Goal: Obtain resource: Download file/media

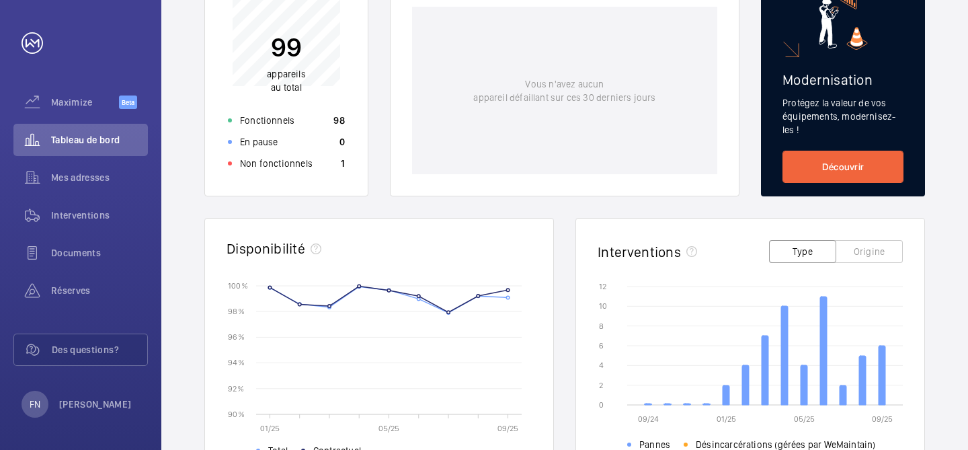
scroll to position [225, 0]
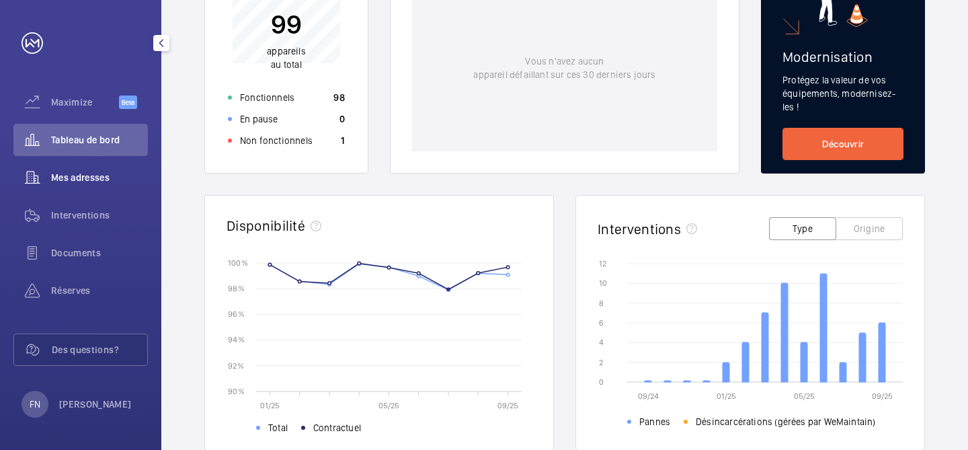
click at [111, 180] on span "Mes adresses" at bounding box center [99, 177] width 97 height 13
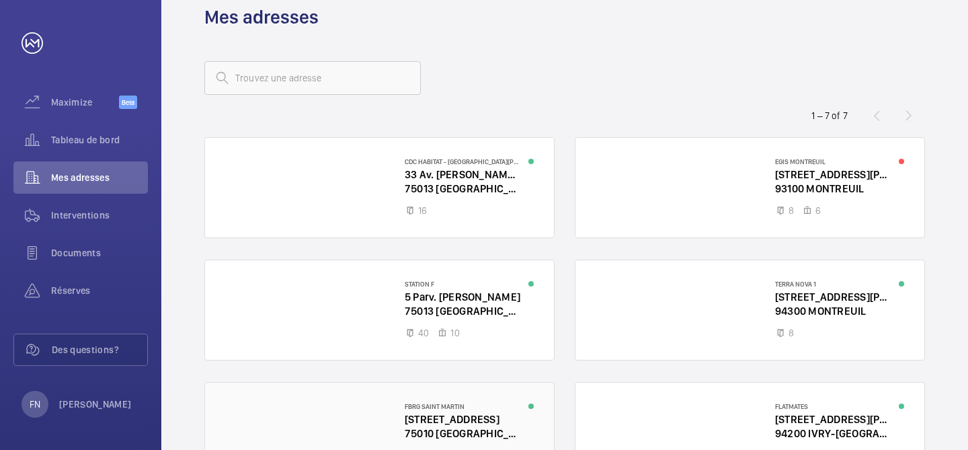
scroll to position [19, 0]
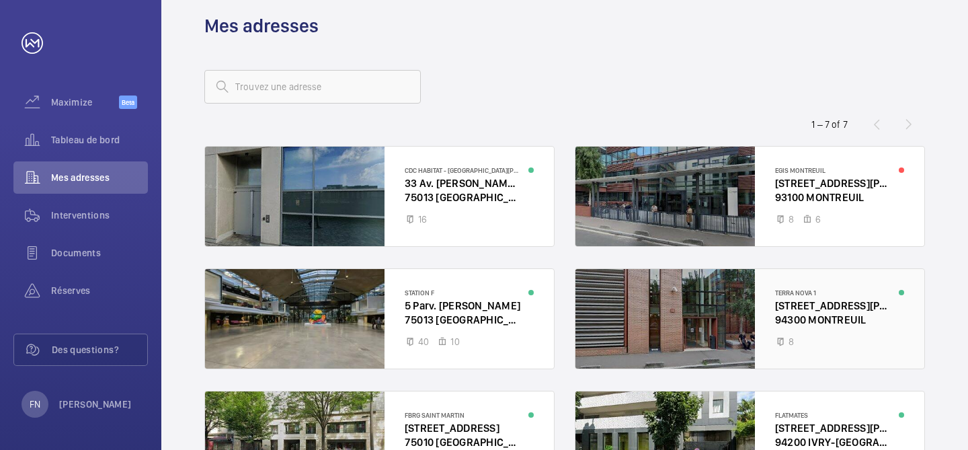
click at [717, 329] on div at bounding box center [750, 319] width 349 height 100
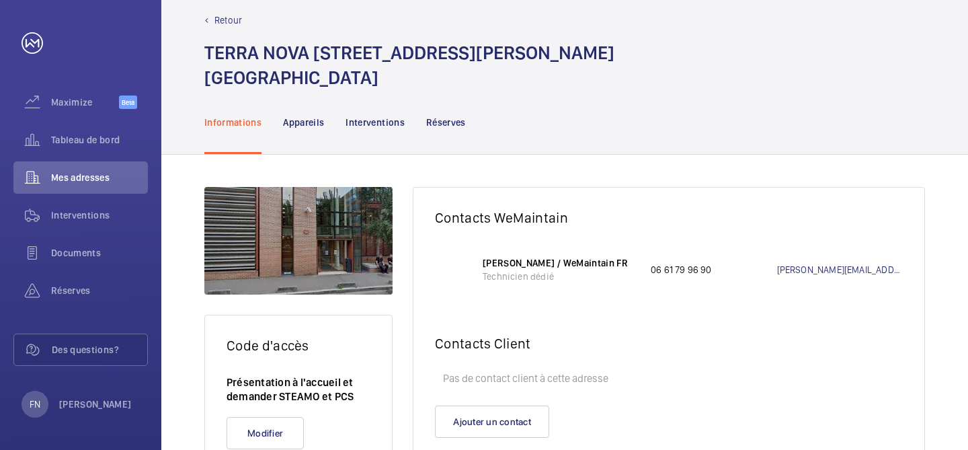
scroll to position [73, 0]
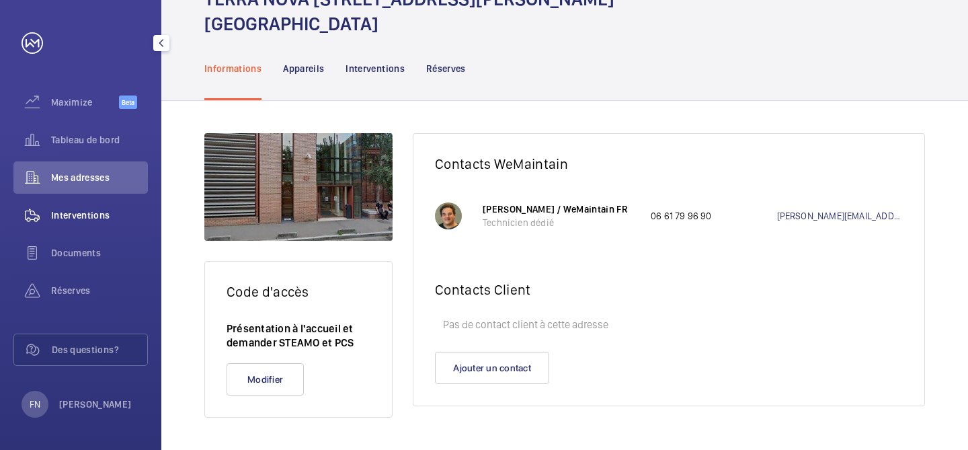
click at [95, 227] on div "Interventions" at bounding box center [80, 215] width 134 height 32
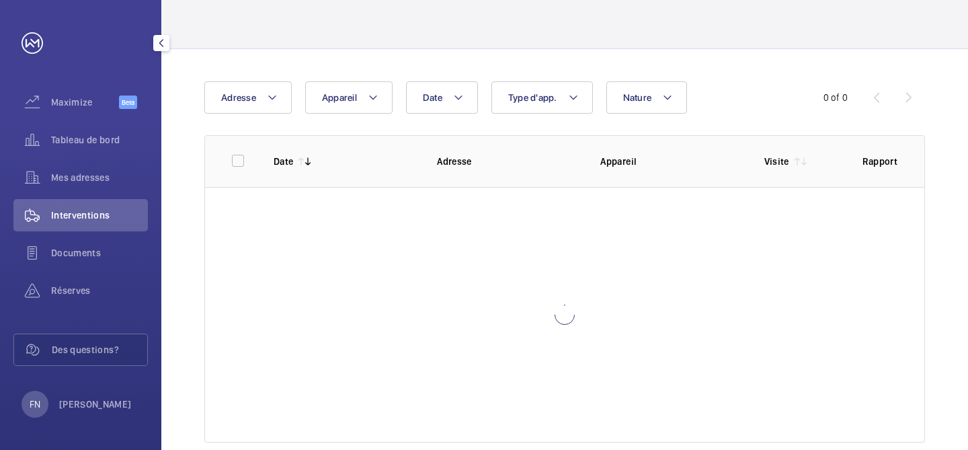
scroll to position [46, 0]
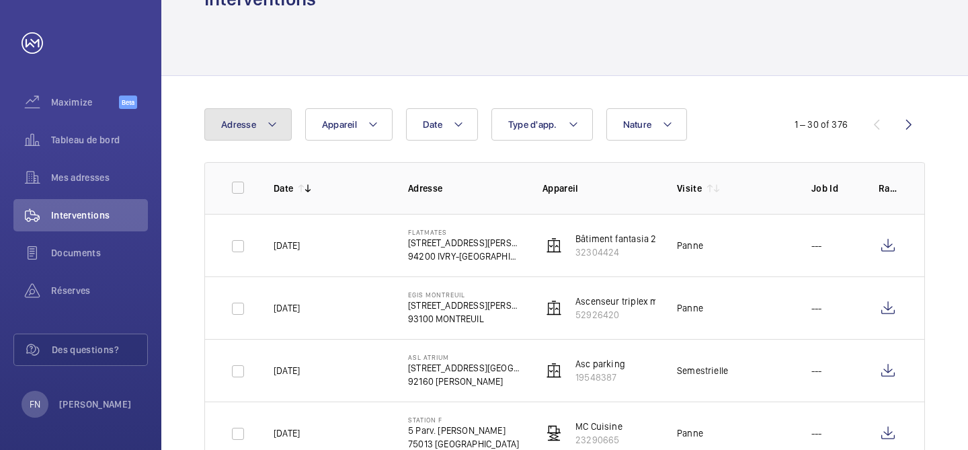
click at [274, 130] on mat-icon at bounding box center [272, 124] width 11 height 16
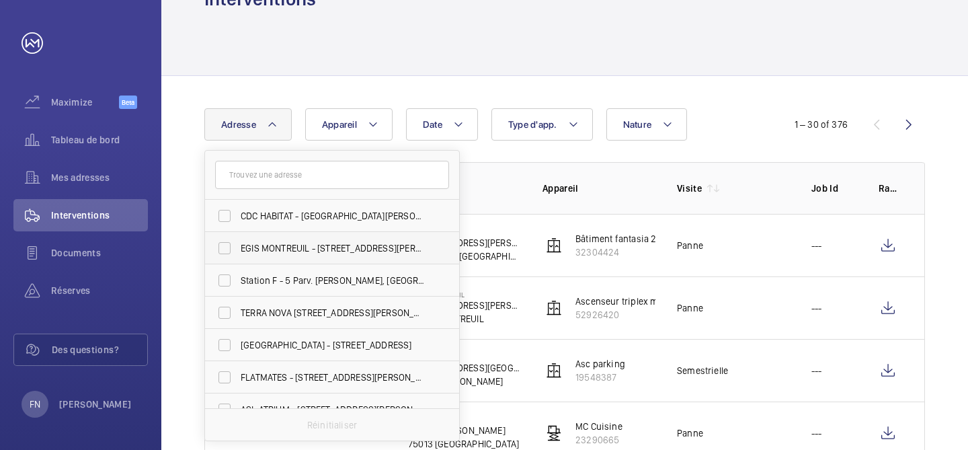
click at [245, 249] on span "EGIS MONTREUIL - [STREET_ADDRESS][PERSON_NAME]" at bounding box center [333, 247] width 185 height 13
click at [238, 249] on input "EGIS MONTREUIL - [STREET_ADDRESS][PERSON_NAME]" at bounding box center [224, 248] width 27 height 27
checkbox input "true"
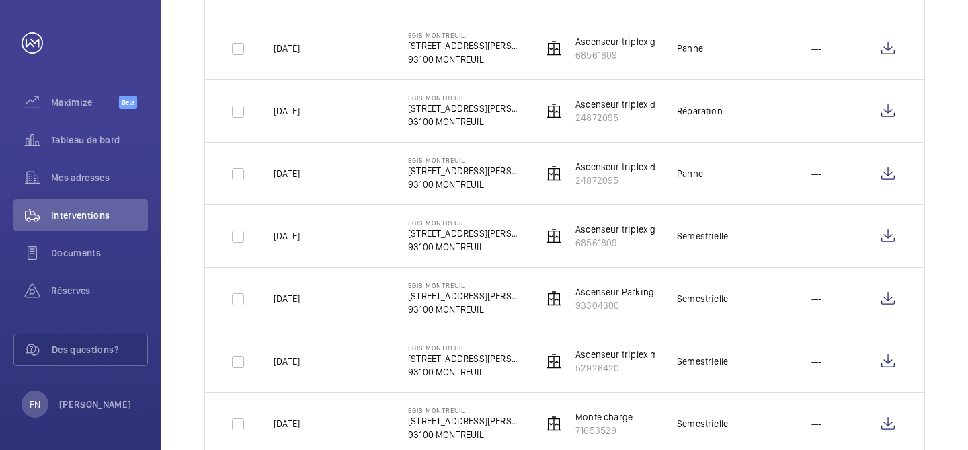
scroll to position [475, 0]
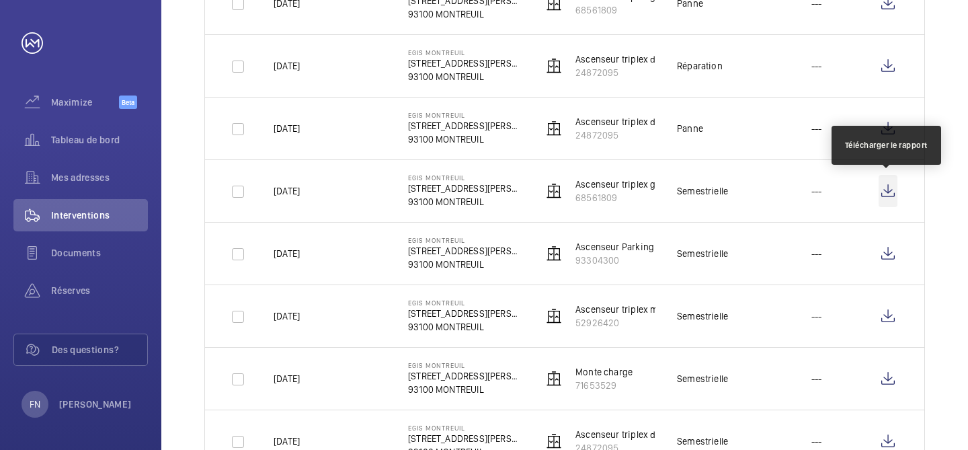
click at [888, 191] on wm-front-icon-button at bounding box center [888, 191] width 19 height 32
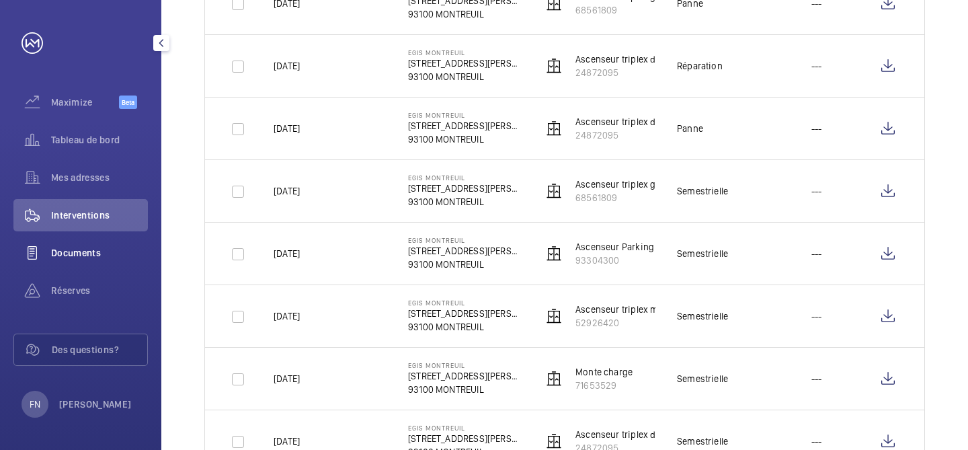
click at [89, 250] on span "Documents" at bounding box center [99, 252] width 97 height 13
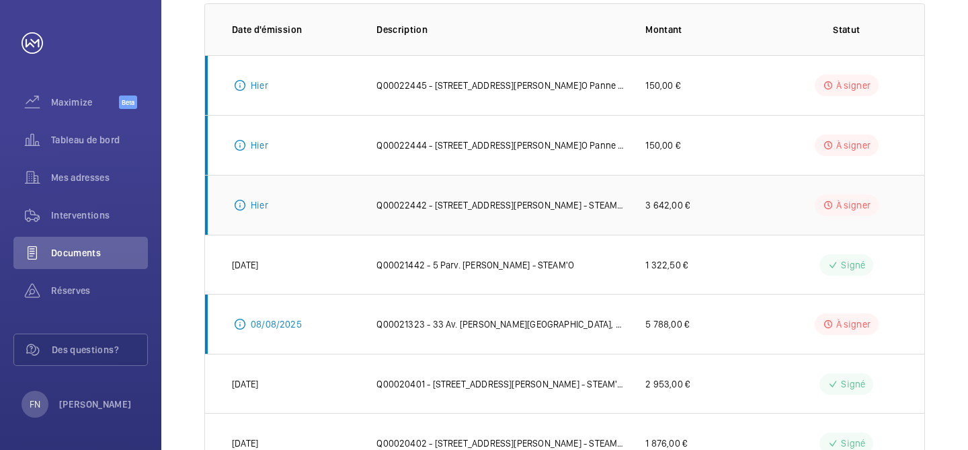
scroll to position [202, 0]
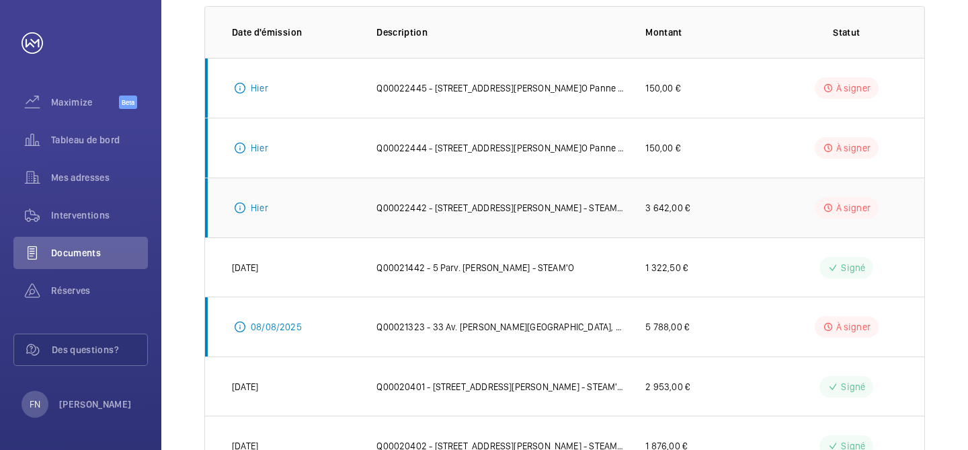
click at [609, 218] on td "Q00022442 - [STREET_ADDRESS][PERSON_NAME] - STEAM'O-Reparation de 2 cartes VF T…" at bounding box center [489, 208] width 269 height 60
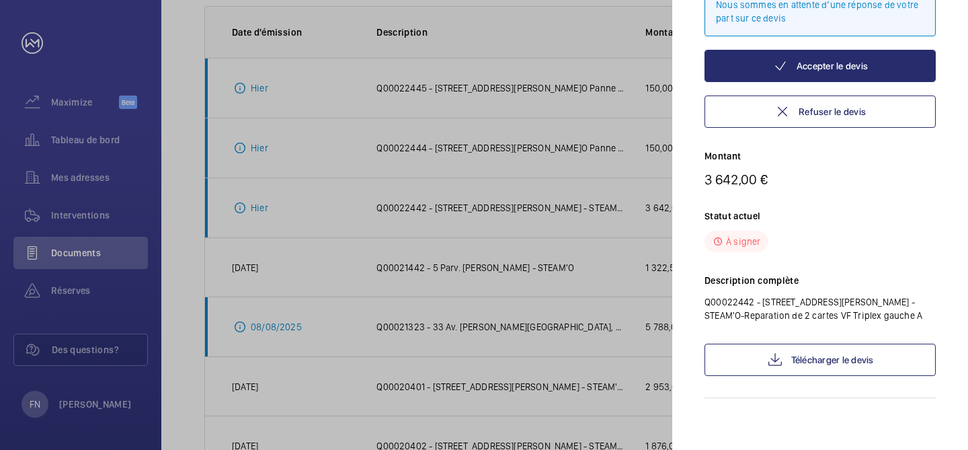
scroll to position [146, 0]
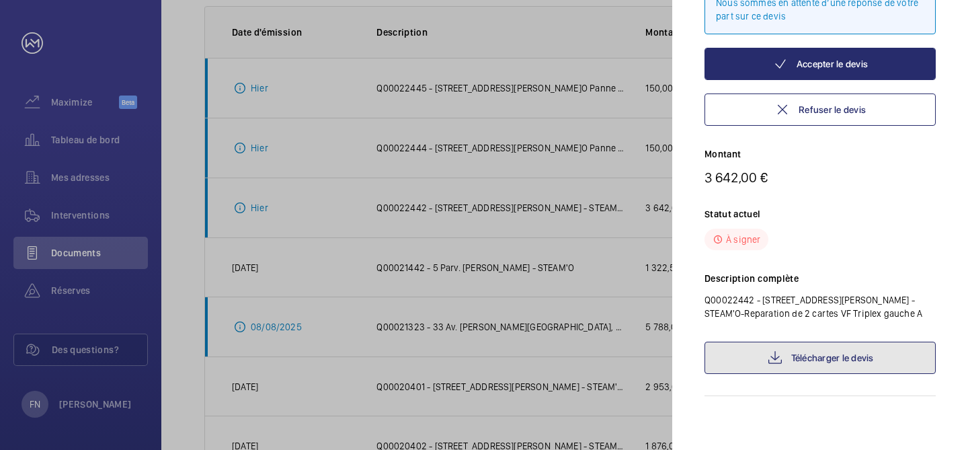
click at [845, 358] on link "Télécharger le devis" at bounding box center [820, 358] width 231 height 32
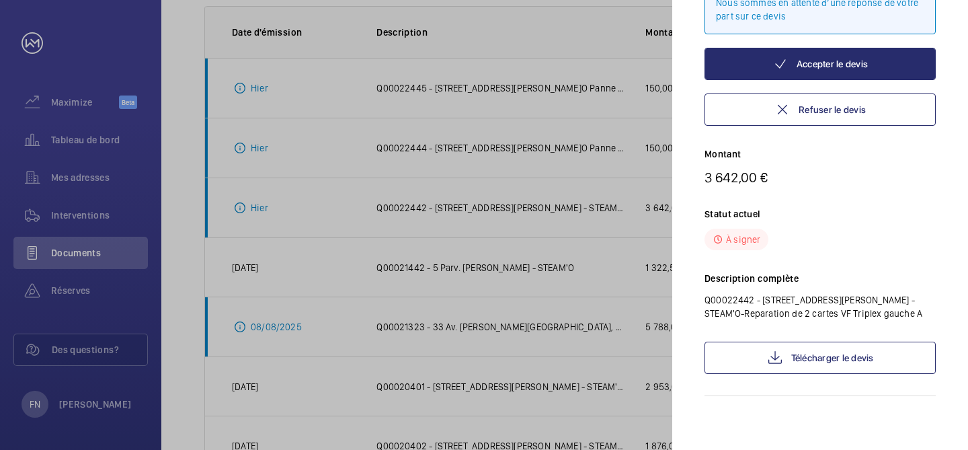
click at [116, 286] on div at bounding box center [484, 225] width 968 height 450
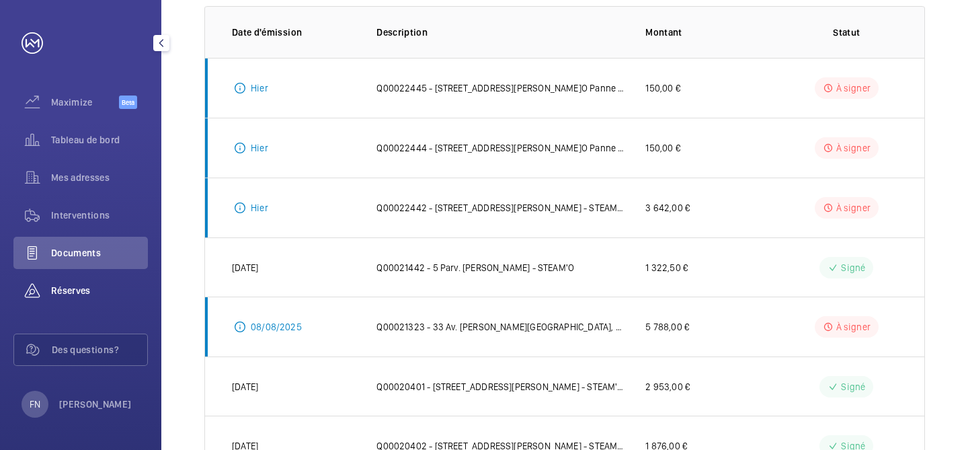
click at [79, 293] on span "Réserves" at bounding box center [99, 290] width 97 height 13
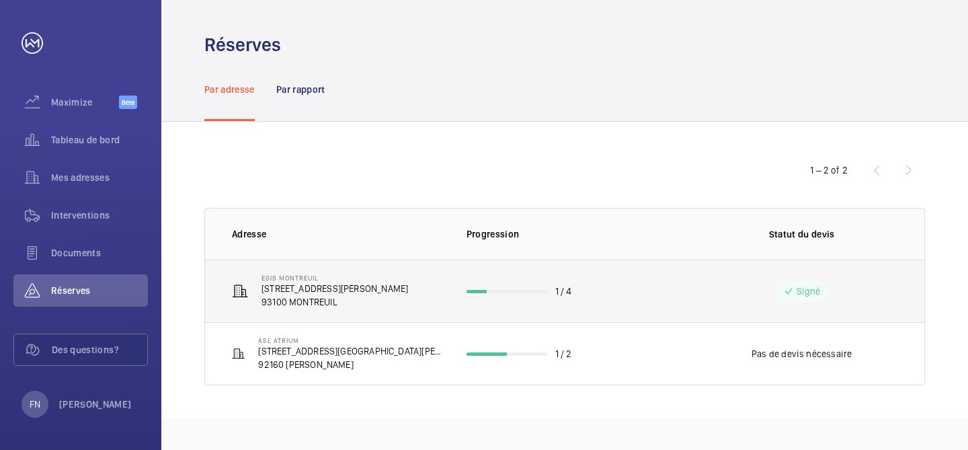
click at [288, 288] on p "[STREET_ADDRESS][PERSON_NAME]" at bounding box center [335, 288] width 147 height 13
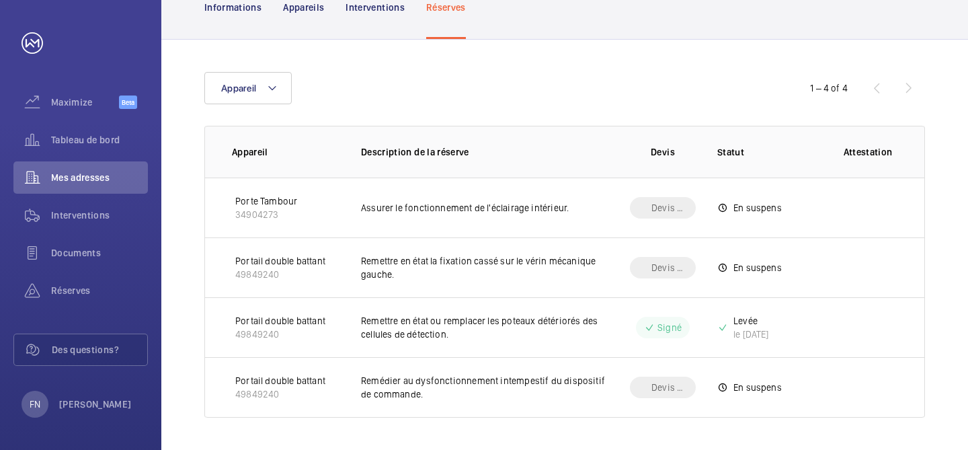
scroll to position [134, 0]
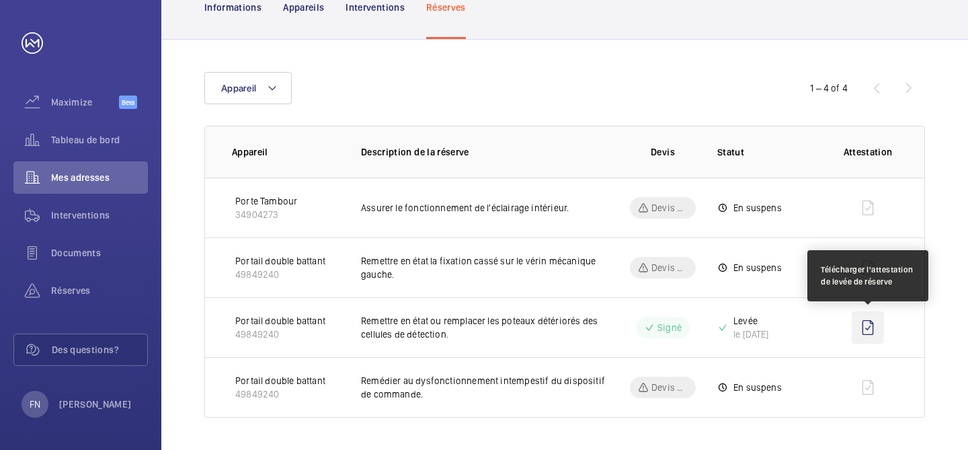
click at [858, 328] on wm-front-icon-button at bounding box center [868, 327] width 32 height 32
